Goal: Information Seeking & Learning: Learn about a topic

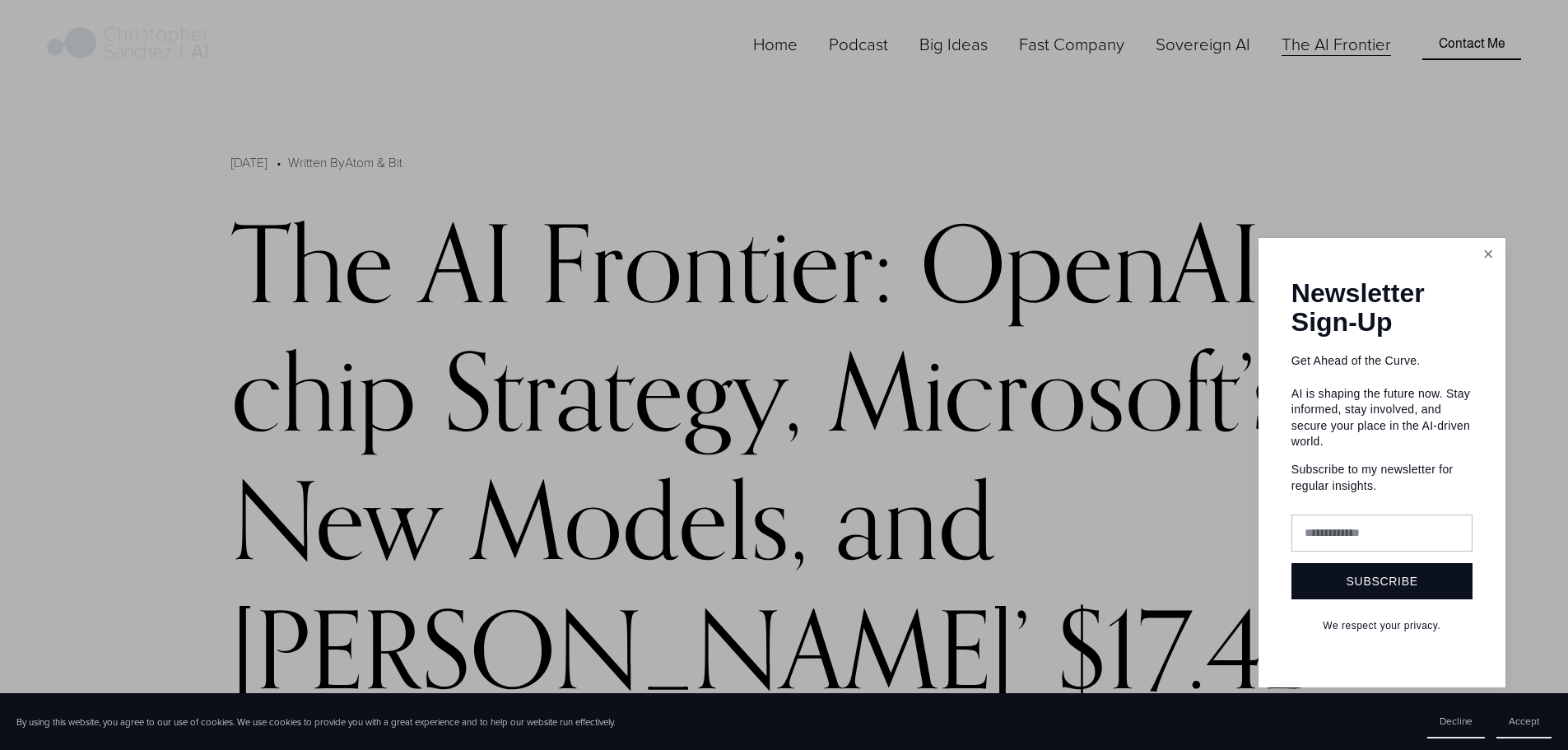
click at [1490, 249] on link "Close" at bounding box center [1489, 255] width 28 height 28
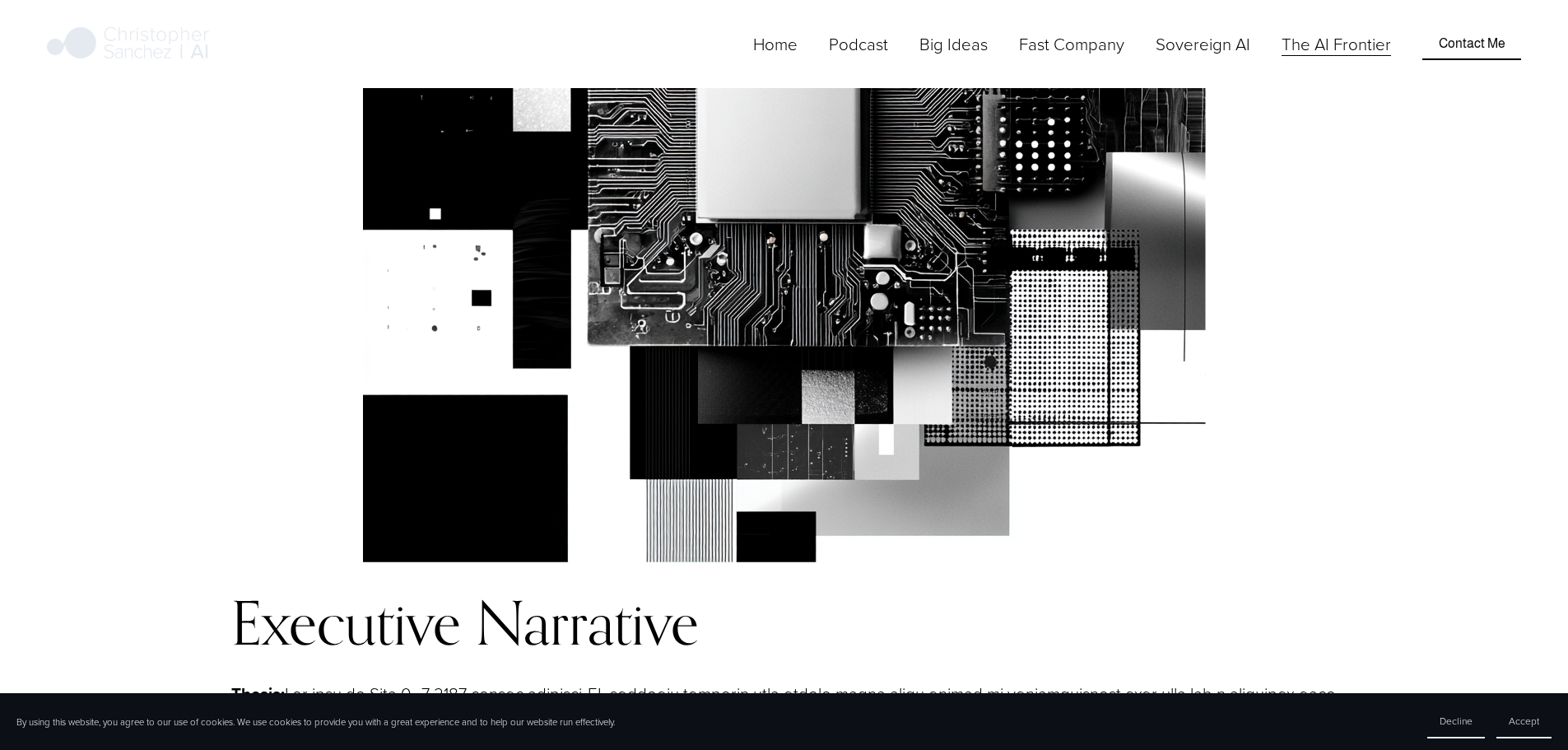
scroll to position [1400, 0]
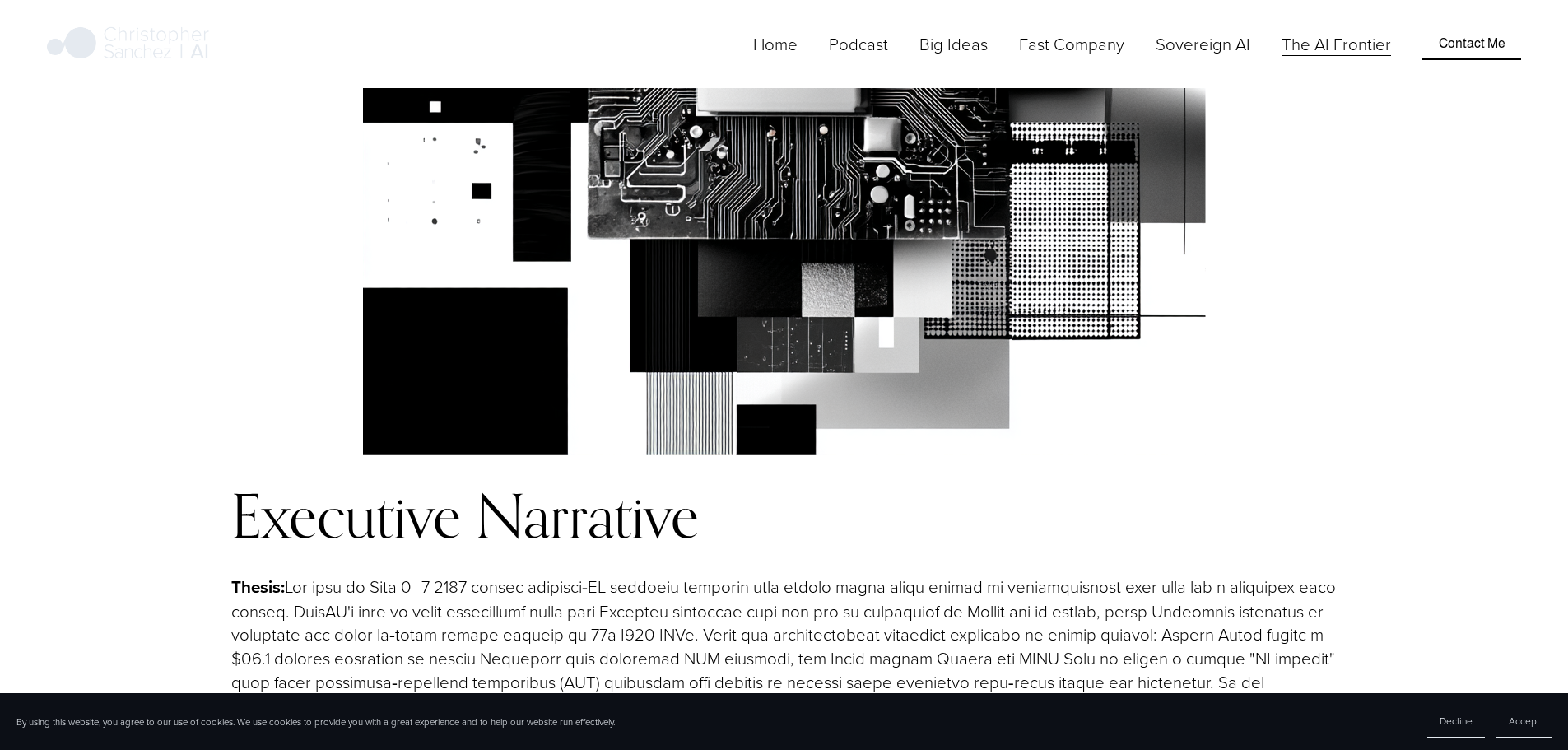
drag, startPoint x: 909, startPoint y: 287, endPoint x: 873, endPoint y: 293, distance: 36.5
click at [873, 574] on p "Thesis:" at bounding box center [784, 693] width 1105 height 238
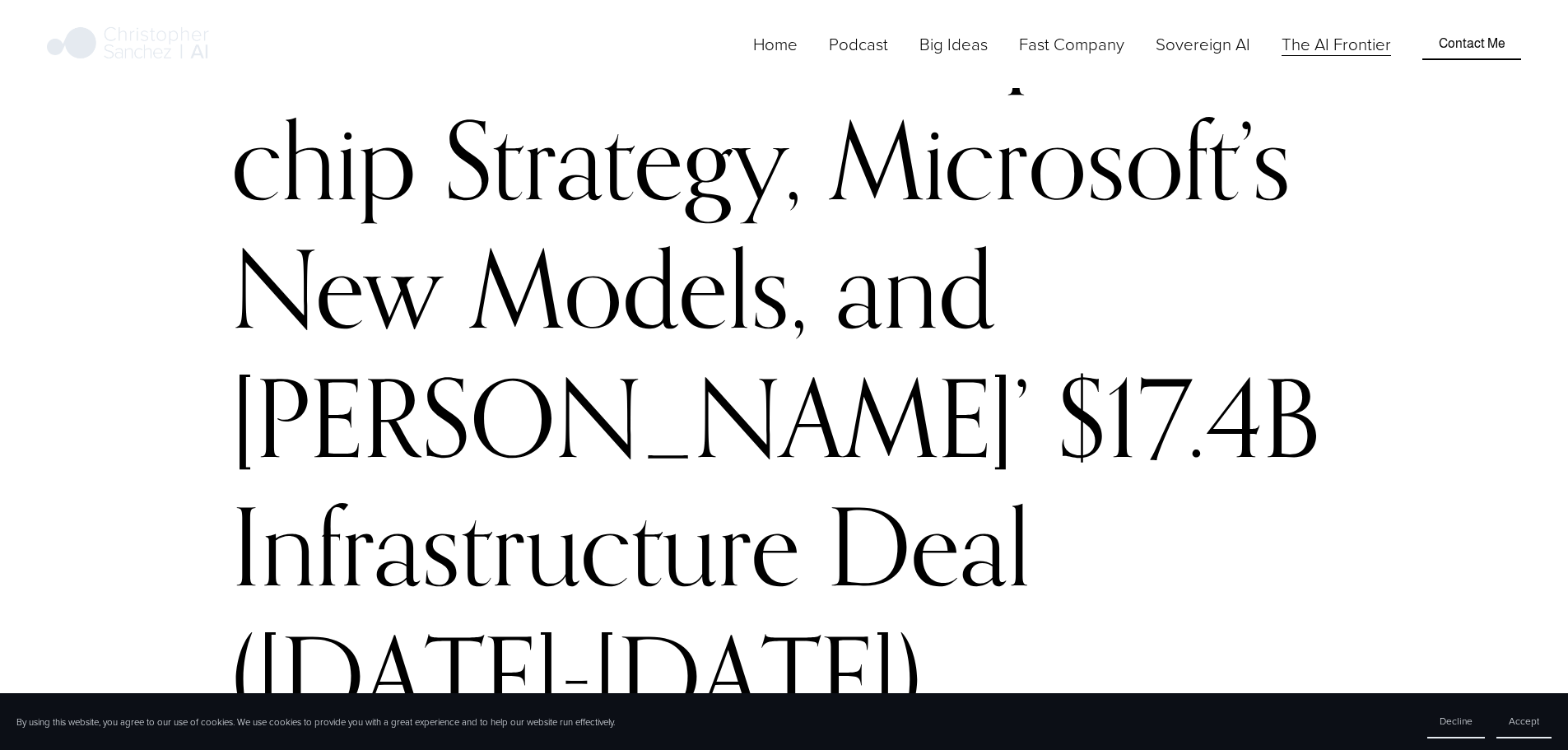
scroll to position [0, 0]
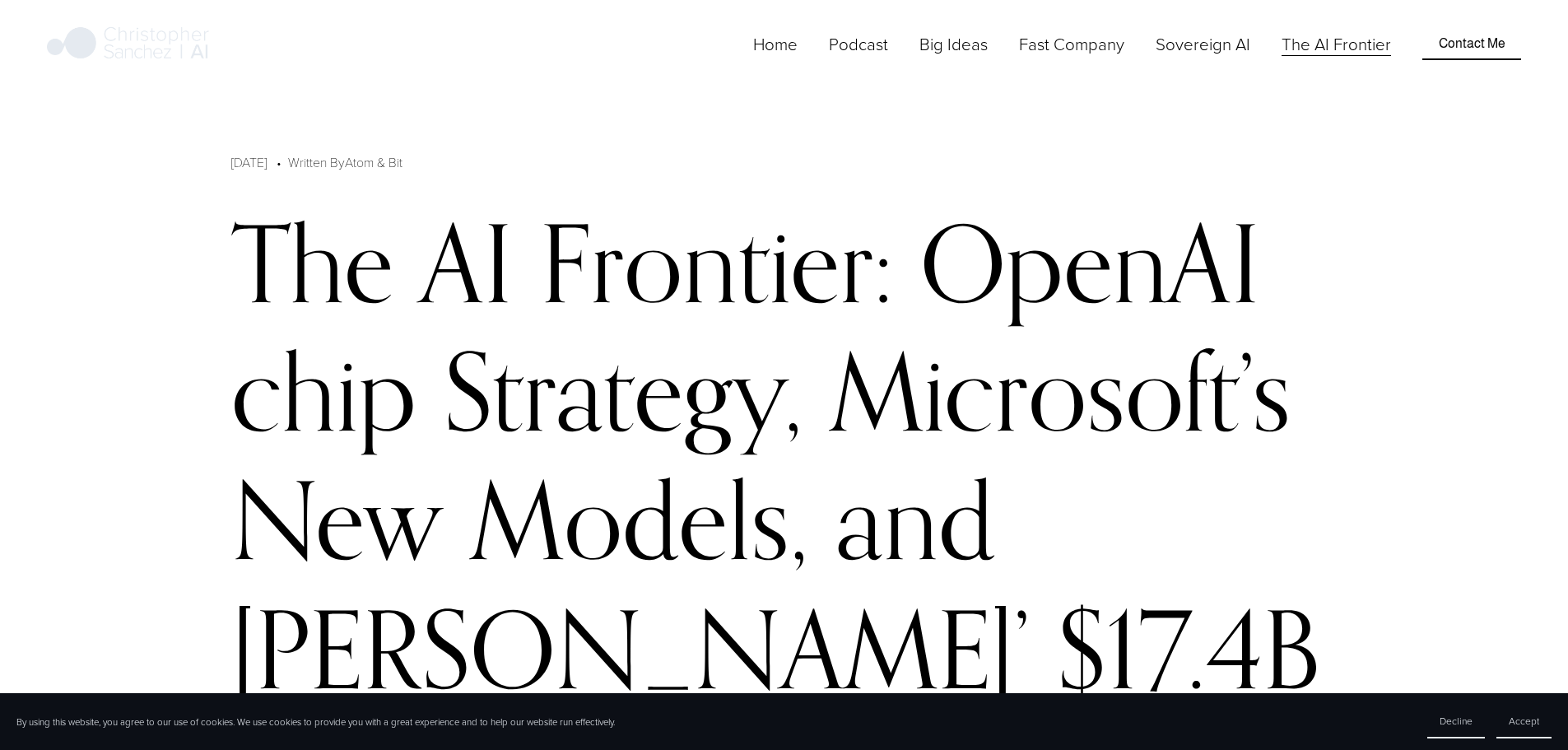
click at [797, 58] on link "Home" at bounding box center [775, 43] width 44 height 27
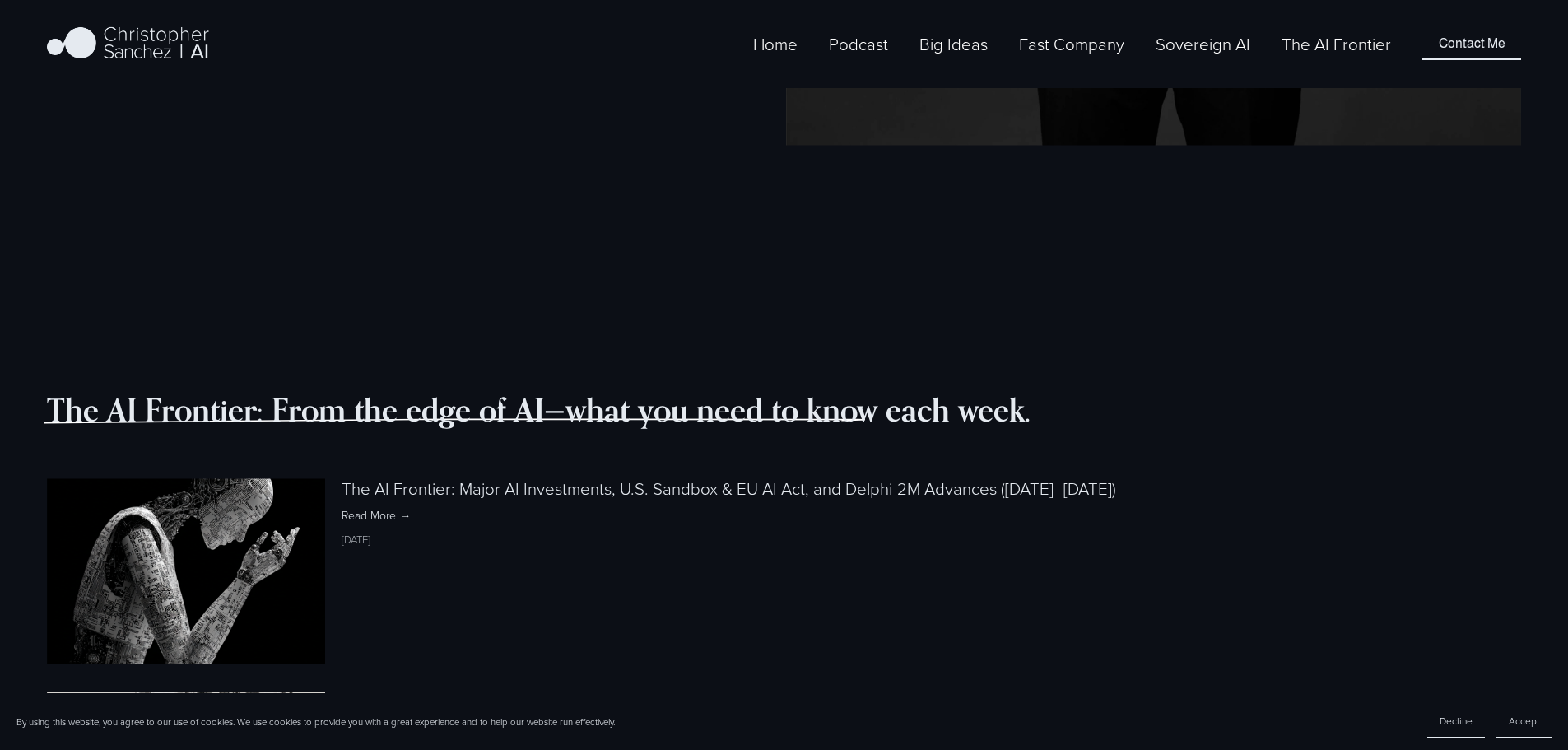
scroll to position [1715, 0]
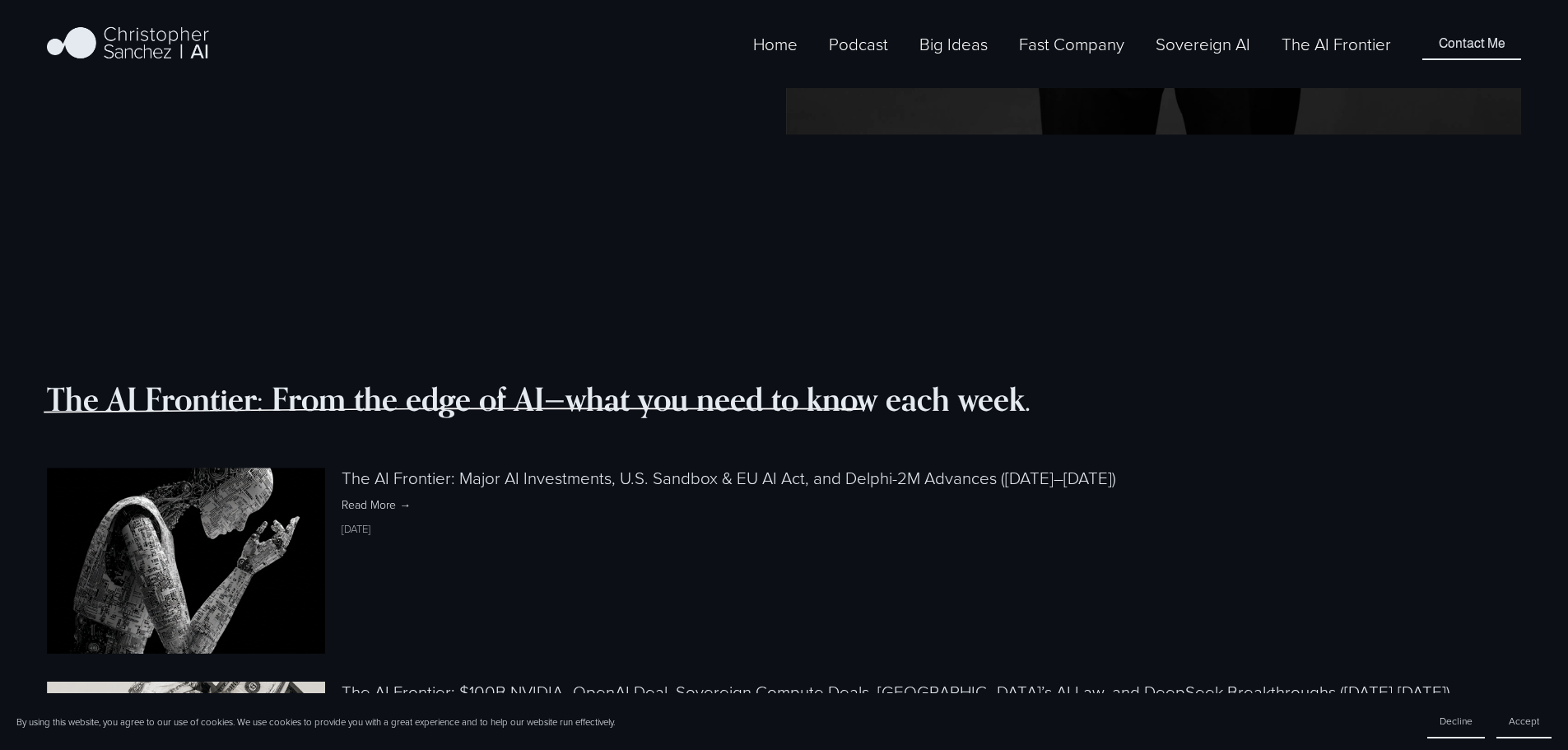
click at [818, 466] on link "The AI Frontier: Major AI Investments, U.S. Sandbox & EU AI Act, and Delphi-2M …" at bounding box center [729, 477] width 775 height 23
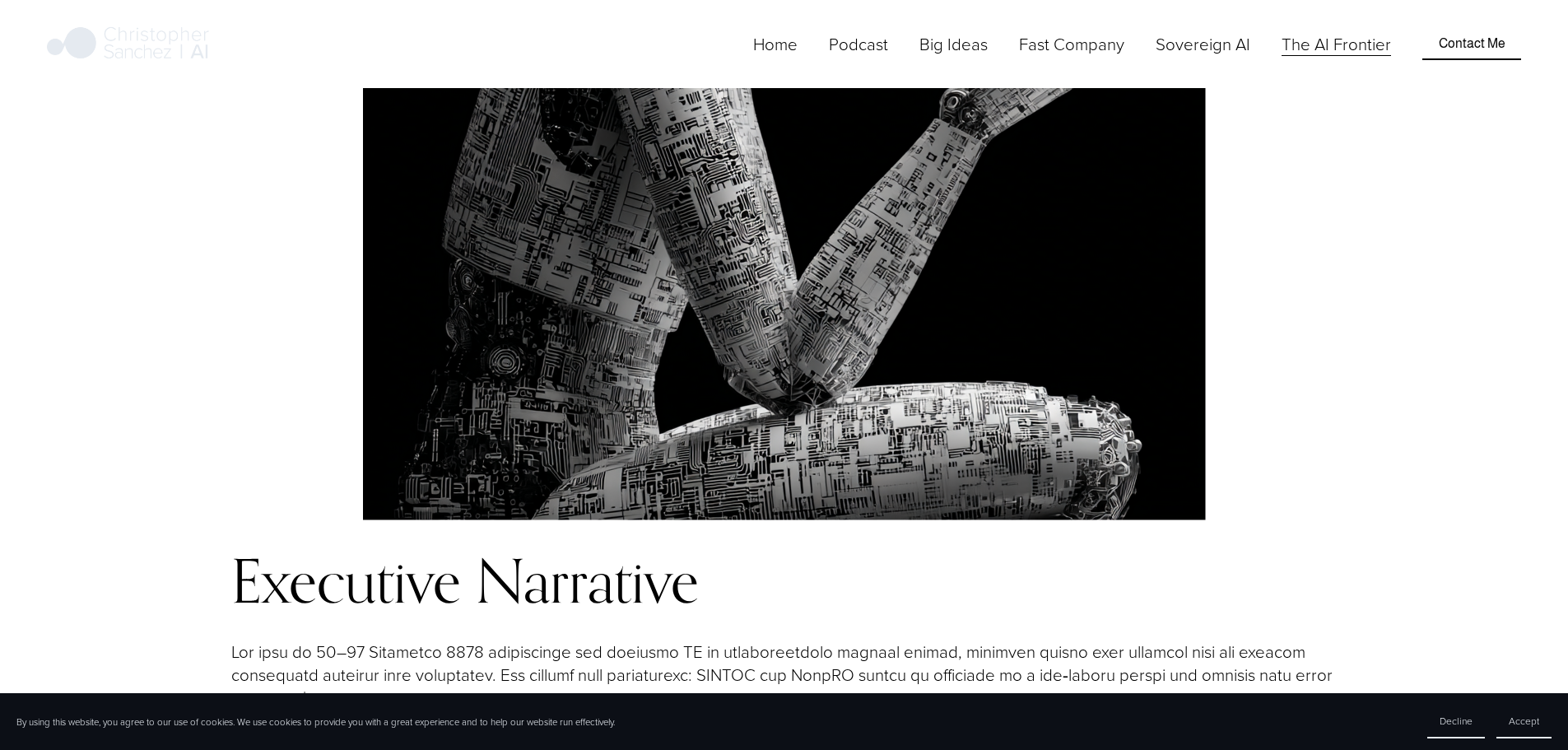
scroll to position [1235, 0]
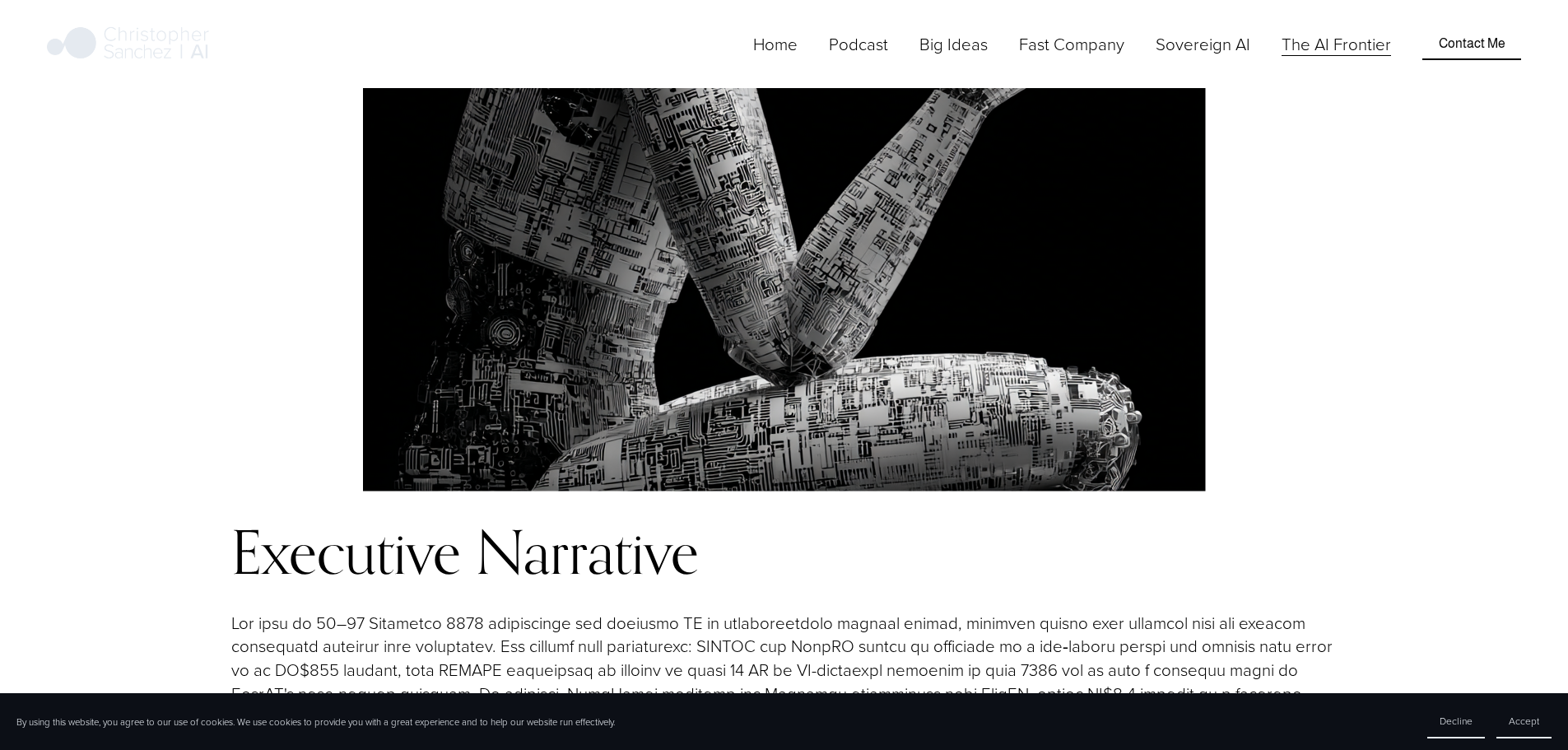
drag, startPoint x: 753, startPoint y: 365, endPoint x: 703, endPoint y: 365, distance: 50.0
click at [703, 611] on p at bounding box center [784, 706] width 1105 height 189
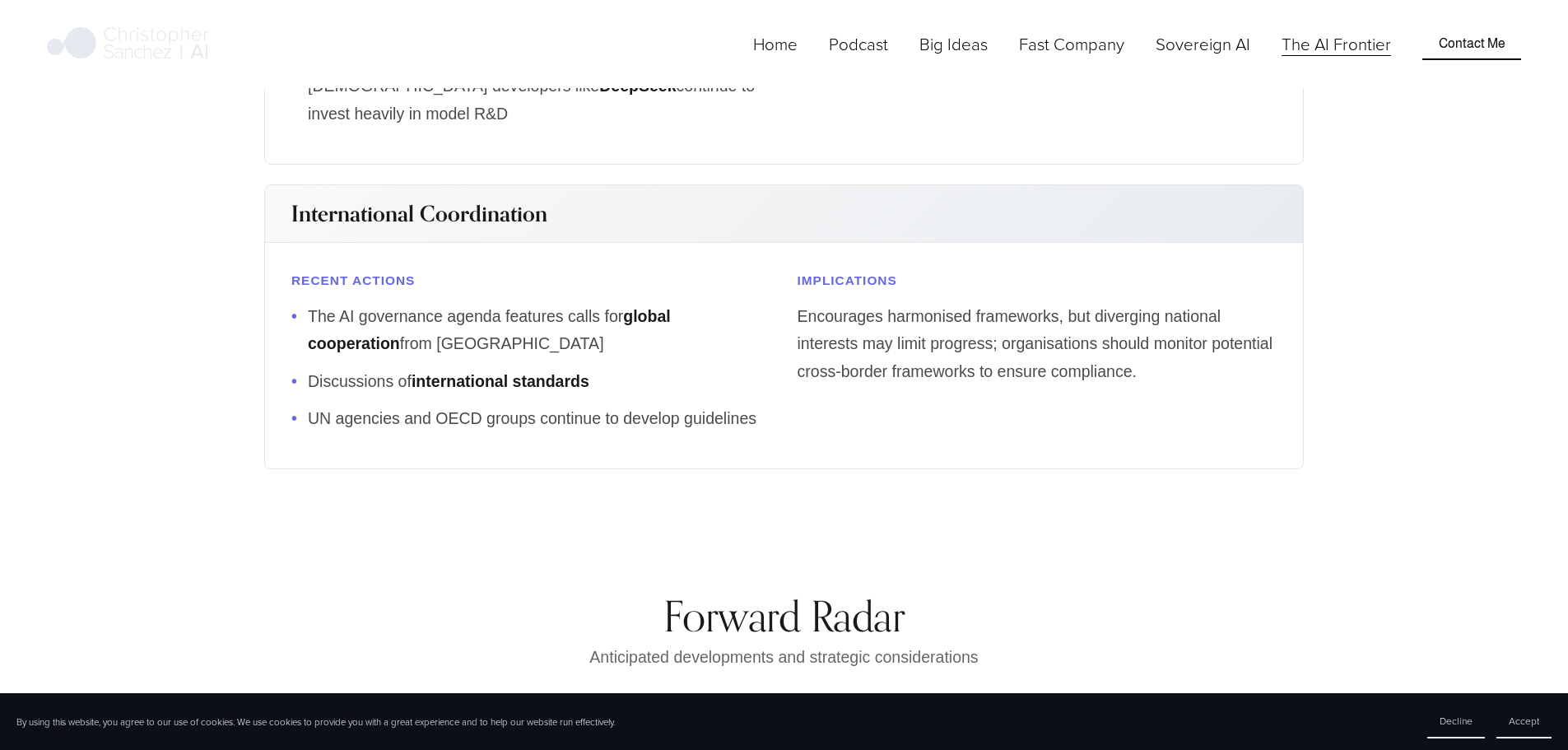
scroll to position [10016, 0]
